Goal: Check status

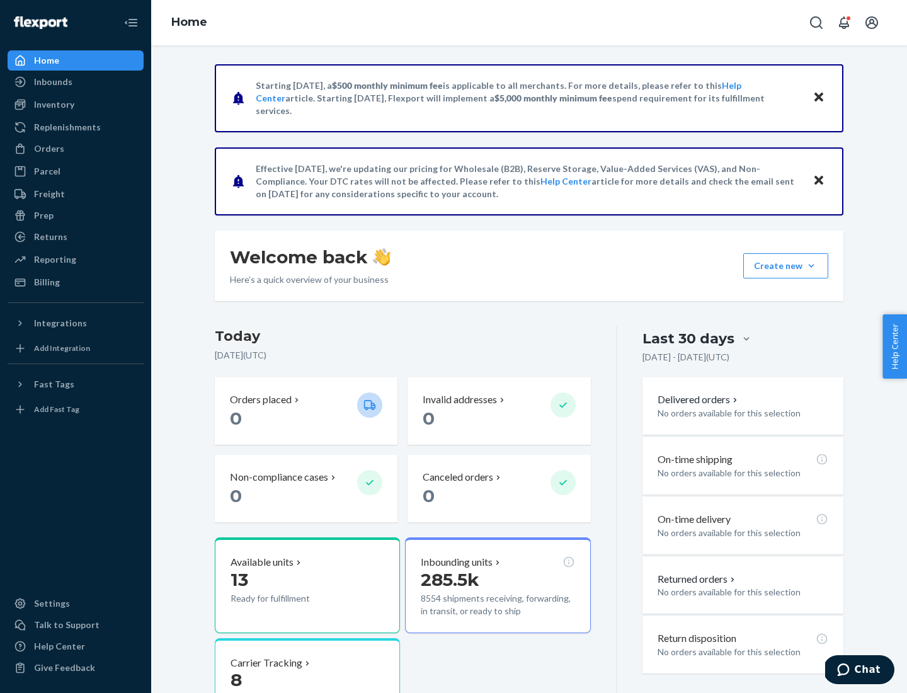
click at [812, 266] on button "Create new Create new inbound Create new order Create new product" at bounding box center [786, 265] width 85 height 25
click at [52, 82] on div "Inbounds" at bounding box center [53, 82] width 38 height 13
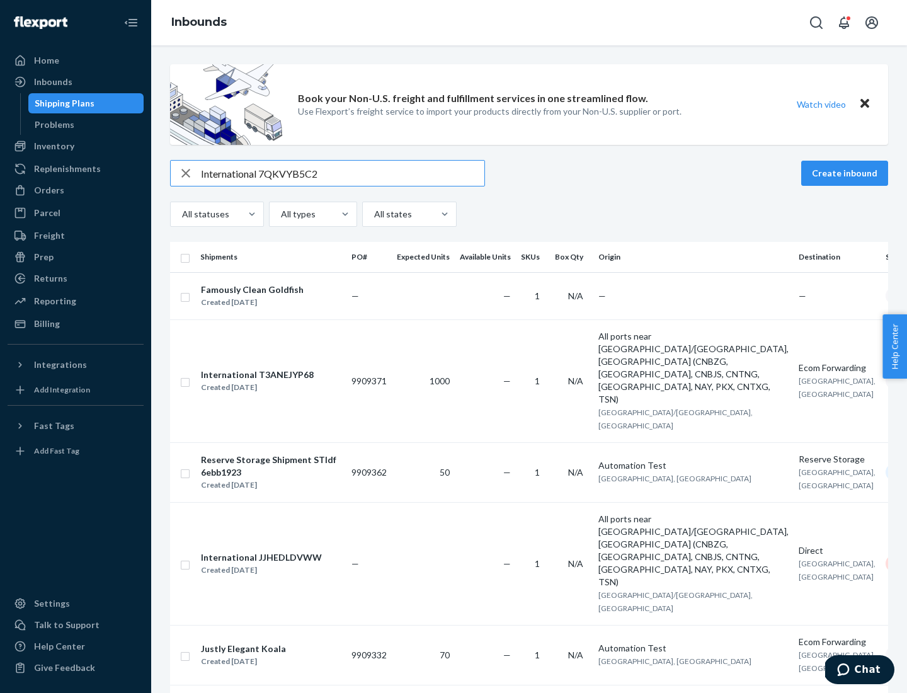
type input "International 7QKVYB5C29"
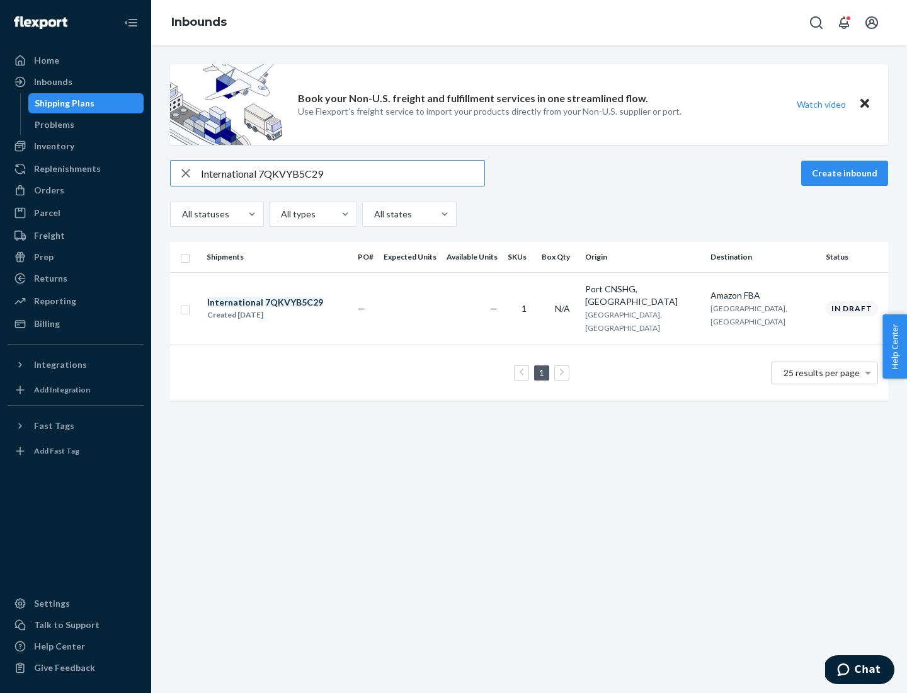
click at [287, 309] on div "Created [DATE]" at bounding box center [265, 315] width 116 height 13
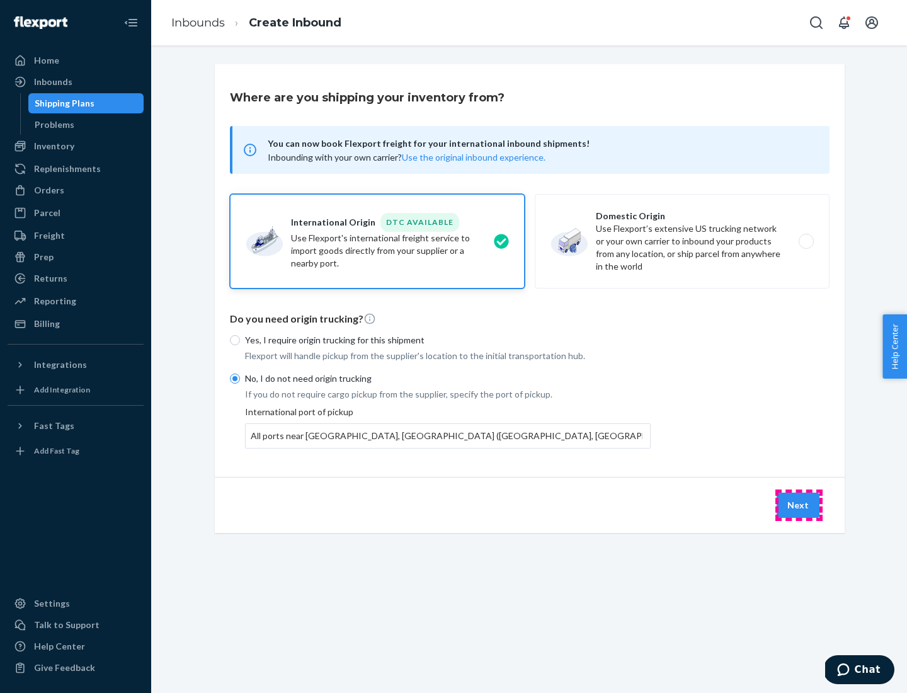
click at [799, 505] on button "Next" at bounding box center [798, 505] width 43 height 25
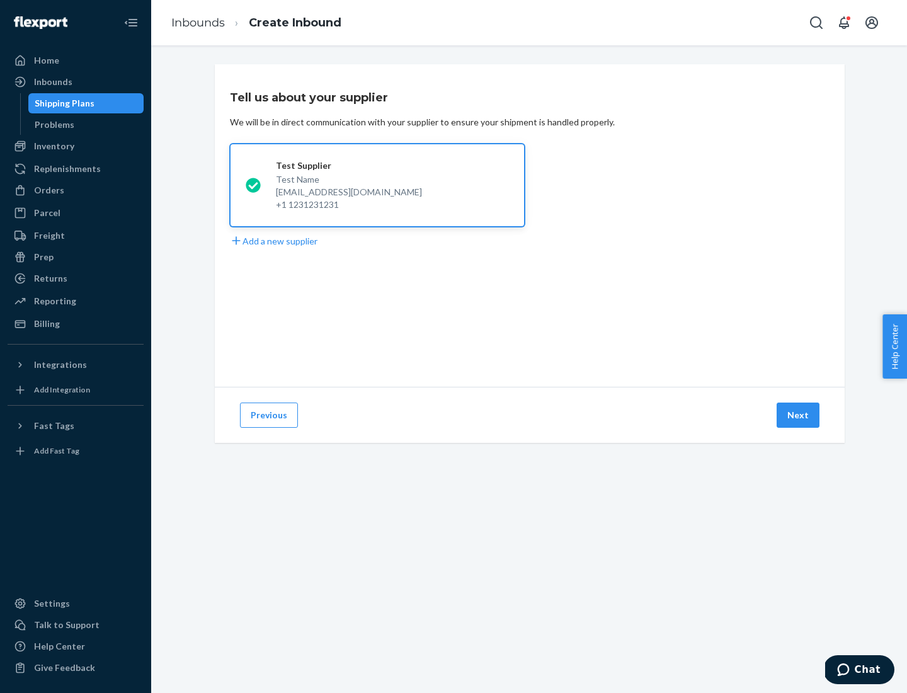
click at [799, 415] on button "Next" at bounding box center [798, 415] width 43 height 25
